Goal: Task Accomplishment & Management: Complete application form

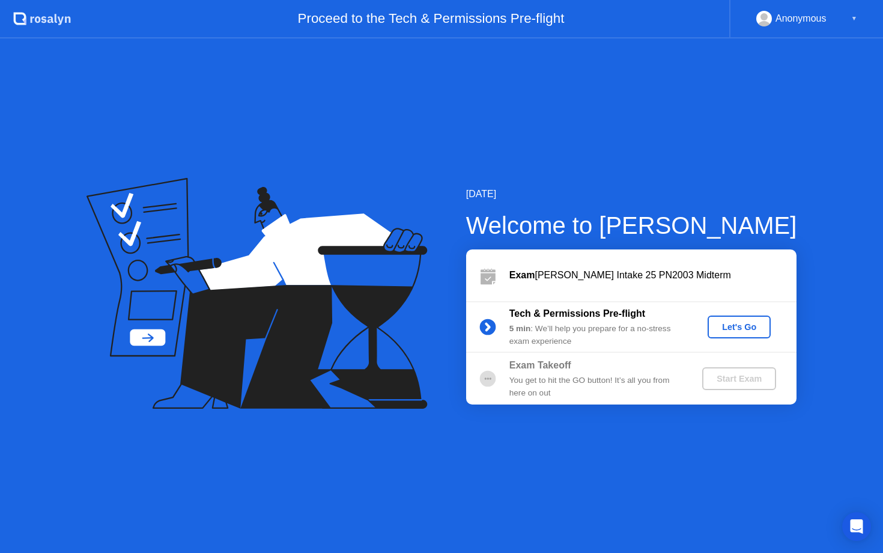
click at [719, 325] on div "Let's Go" at bounding box center [739, 327] width 53 height 10
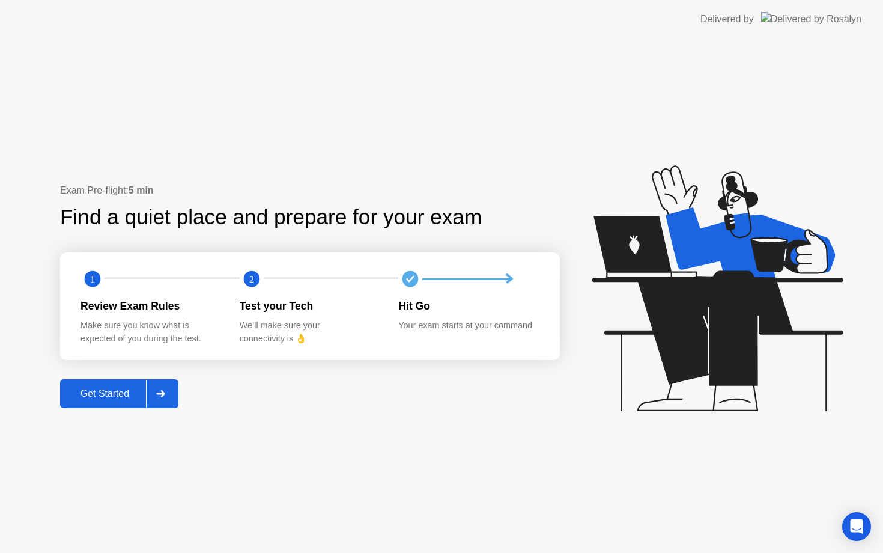
click at [165, 393] on icon at bounding box center [160, 393] width 9 height 7
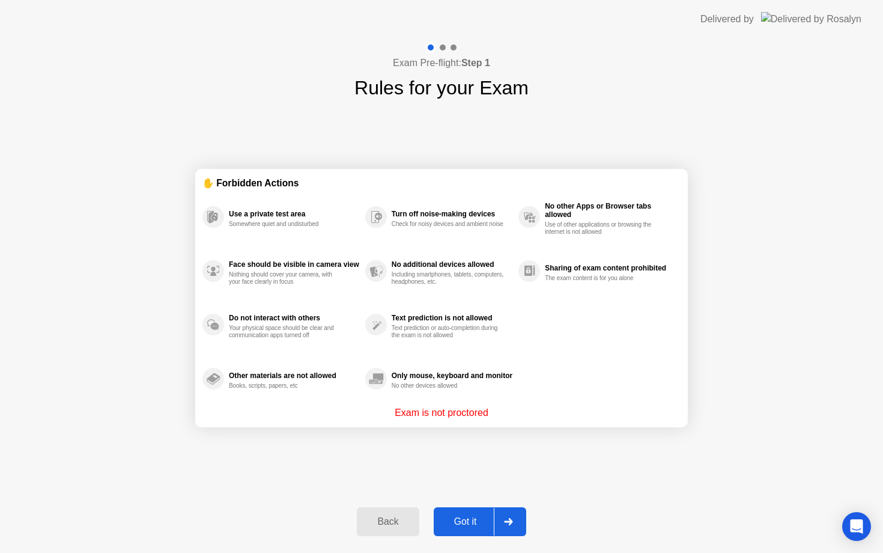
click at [487, 518] on div "Got it" at bounding box center [465, 521] width 56 height 11
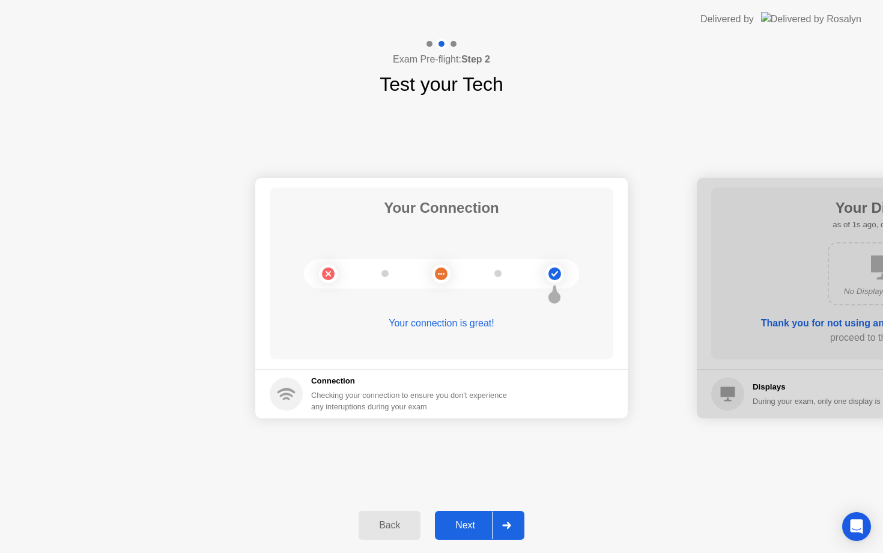
click at [487, 520] on div "Next" at bounding box center [465, 525] width 53 height 11
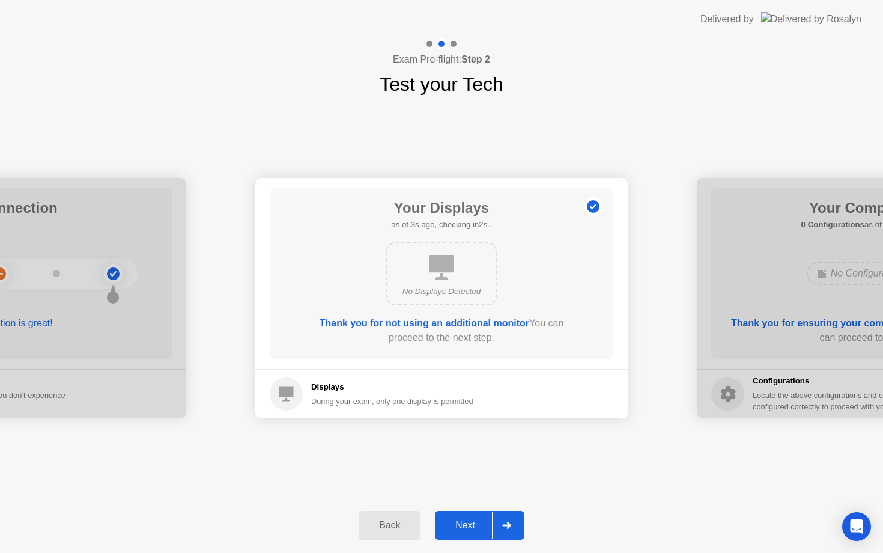
click at [470, 521] on div "Next" at bounding box center [465, 525] width 53 height 11
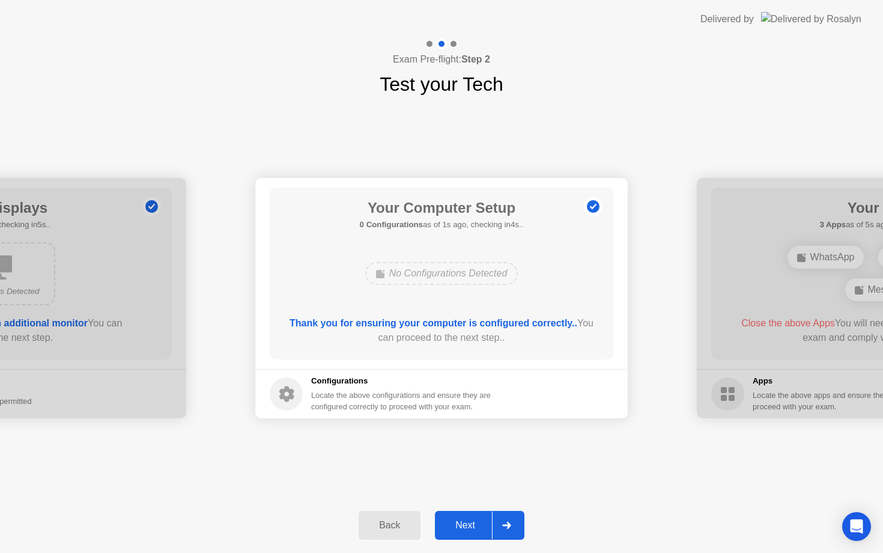
click at [470, 521] on div "Next" at bounding box center [465, 525] width 53 height 11
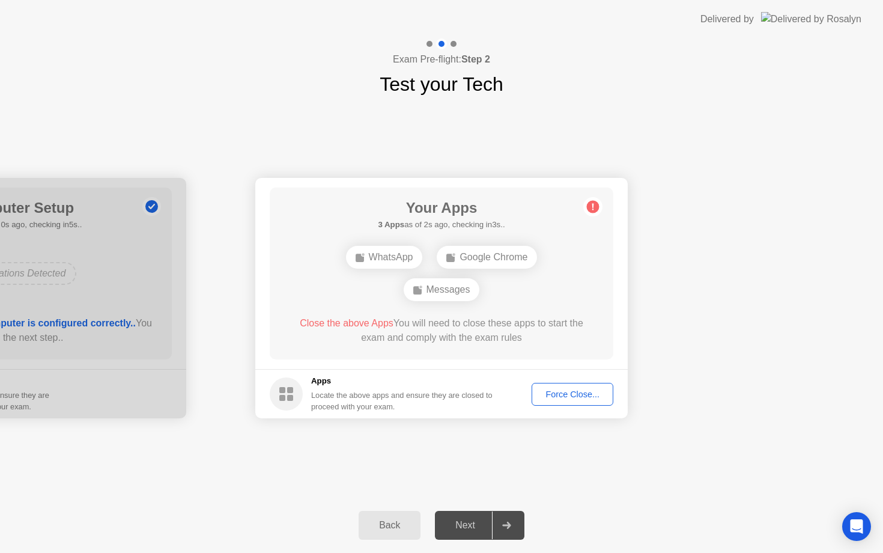
click at [573, 395] on div "Force Close..." at bounding box center [572, 394] width 73 height 10
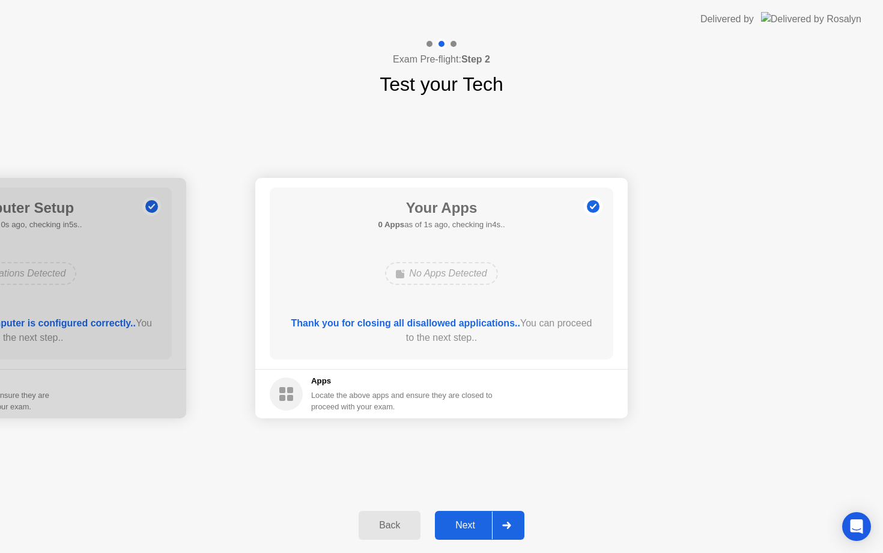
click at [480, 532] on button "Next" at bounding box center [480, 525] width 90 height 29
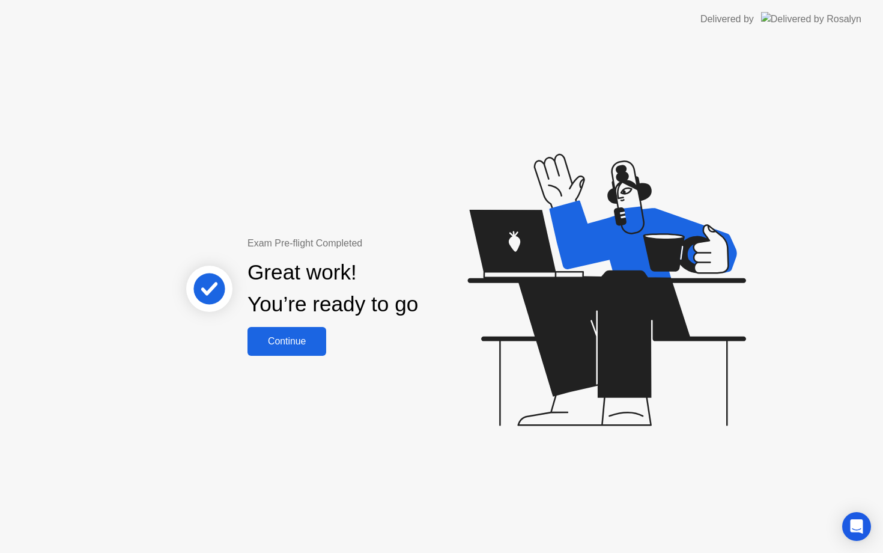
click at [302, 342] on div "Continue" at bounding box center [286, 341] width 71 height 11
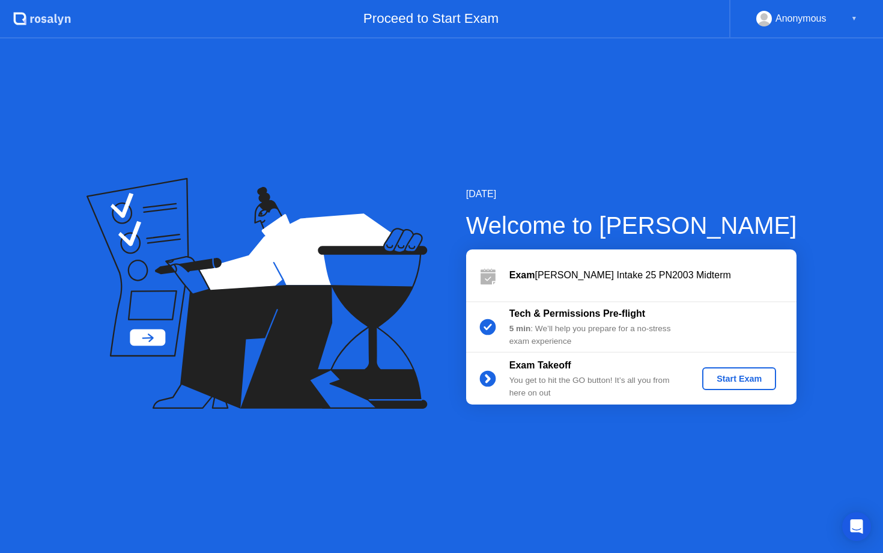
click at [740, 381] on div "Start Exam" at bounding box center [739, 379] width 64 height 10
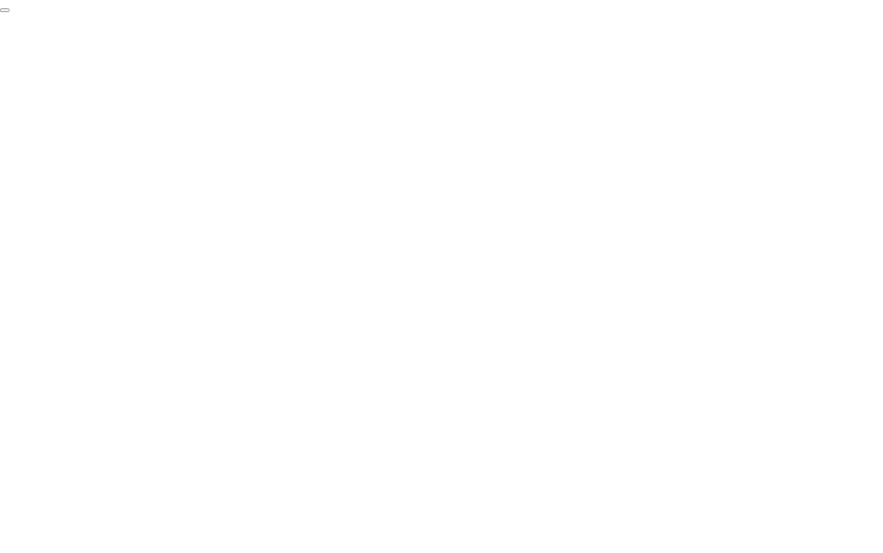
click div "End Proctoring Session"
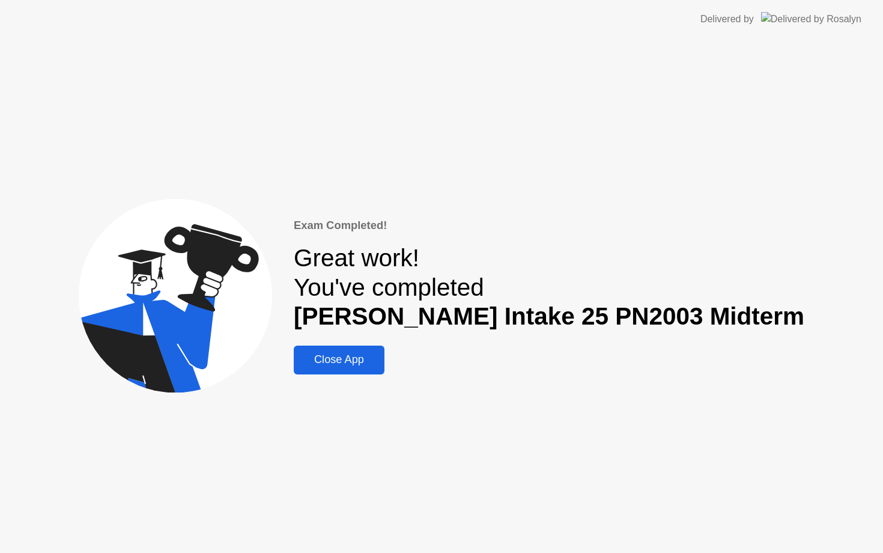
click at [362, 353] on div "Close App" at bounding box center [339, 359] width 84 height 13
